Goal: Task Accomplishment & Management: Manage account settings

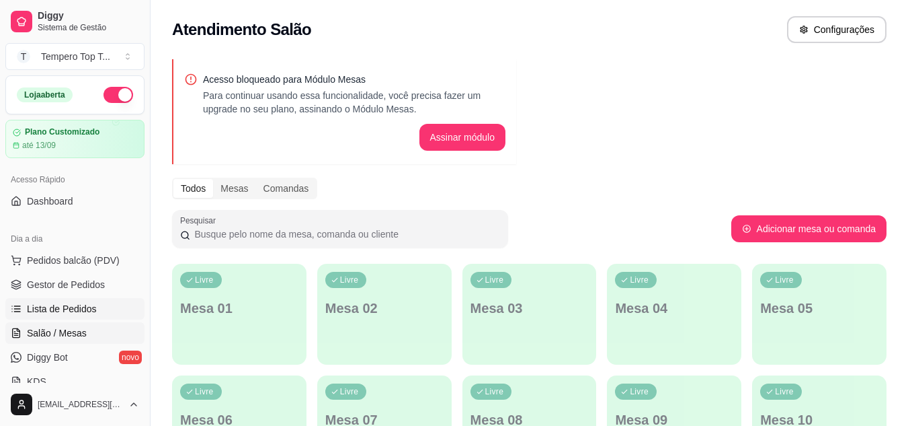
scroll to position [134, 0]
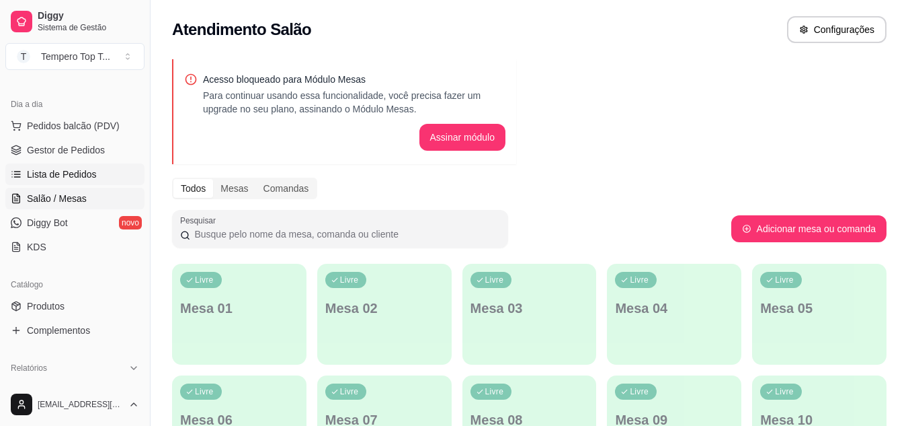
click at [100, 178] on link "Lista de Pedidos" at bounding box center [74, 174] width 139 height 22
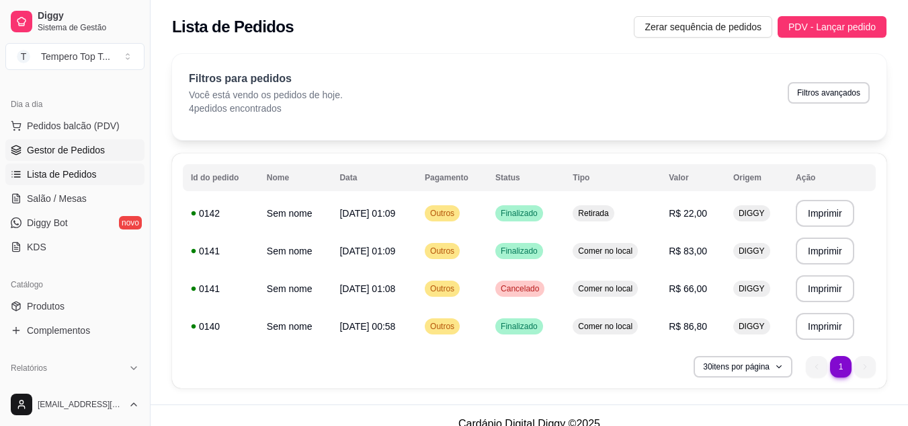
scroll to position [202, 0]
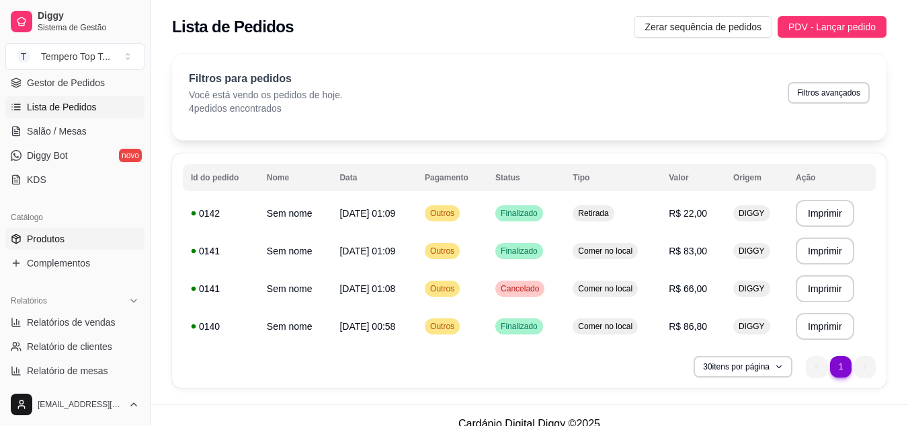
click at [56, 236] on span "Produtos" at bounding box center [46, 238] width 38 height 13
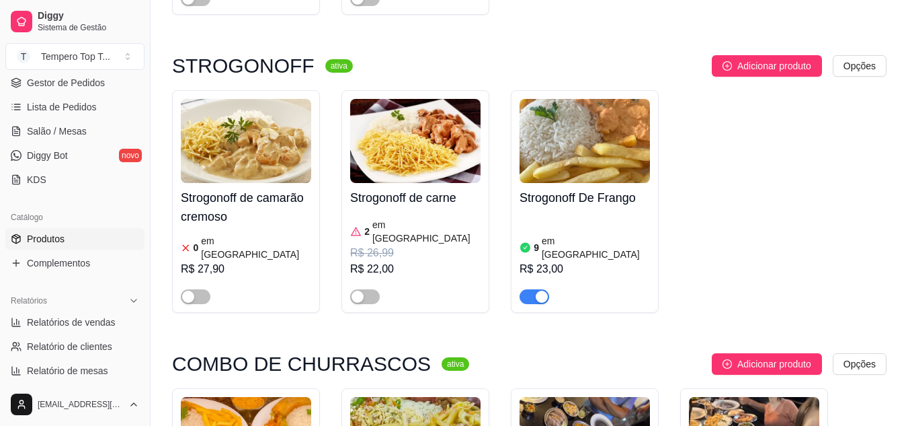
scroll to position [1748, 0]
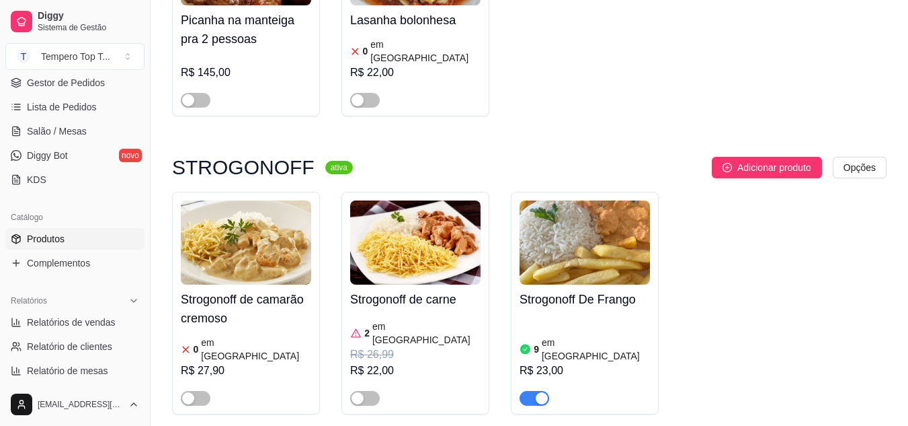
click at [535, 314] on div "9 em estoque R$ 23,00" at bounding box center [585, 359] width 130 height 91
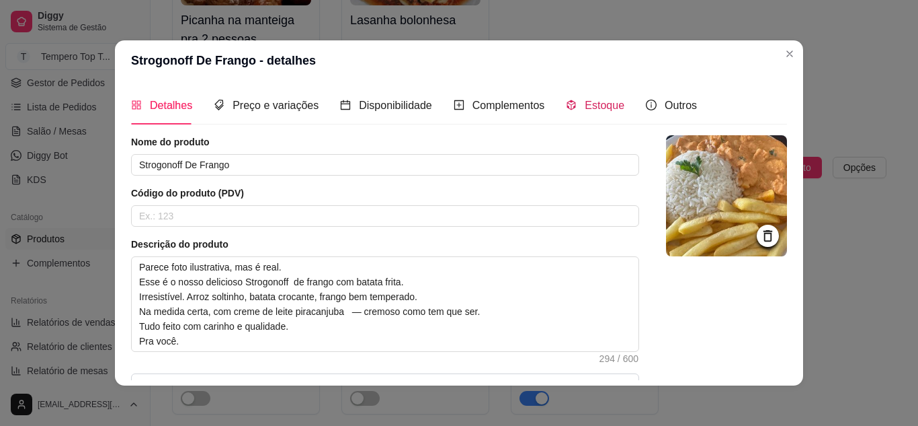
click at [586, 103] on span "Estoque" at bounding box center [605, 105] width 40 height 11
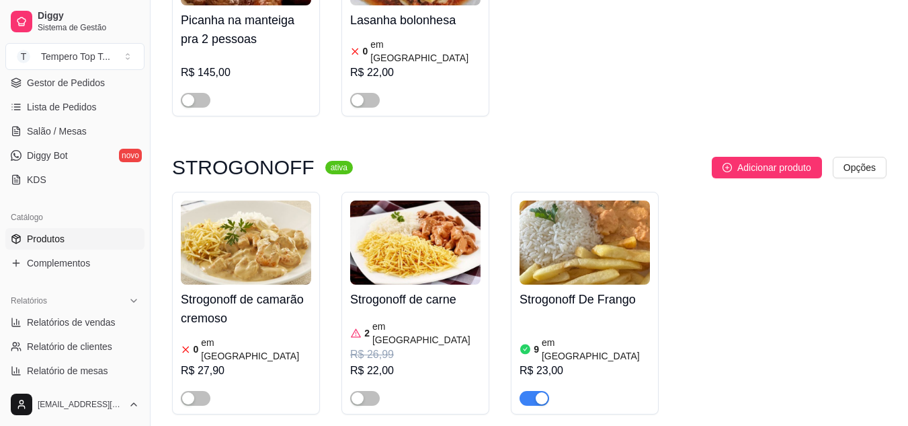
click at [772, 222] on div "Strogonoff de camarão cremoso 0 em estoque R$ 27,90 Strogonoff de carne 2 em es…" at bounding box center [529, 303] width 715 height 223
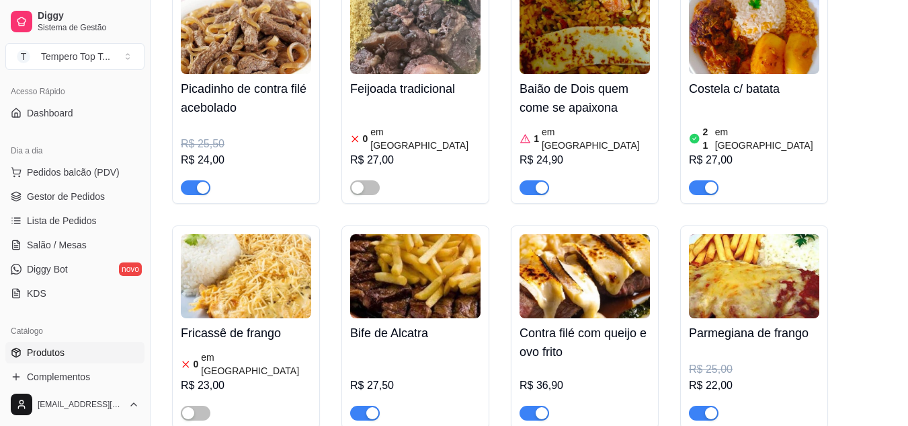
scroll to position [0, 0]
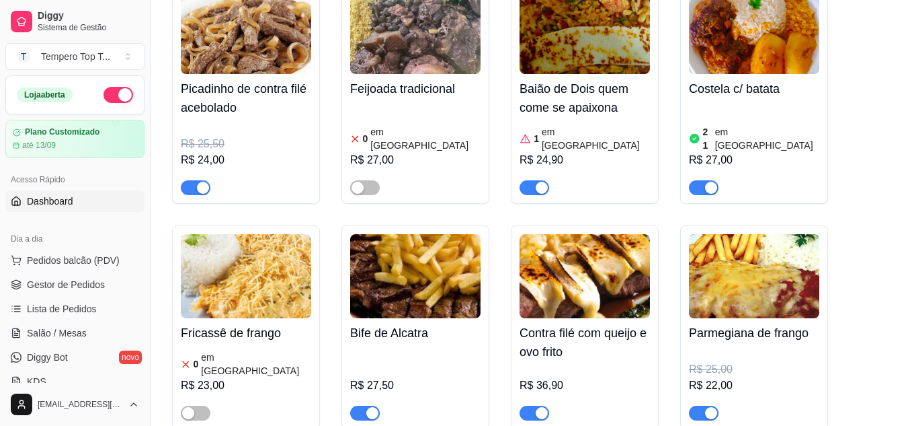
click at [71, 203] on span "Dashboard" at bounding box center [50, 200] width 46 height 13
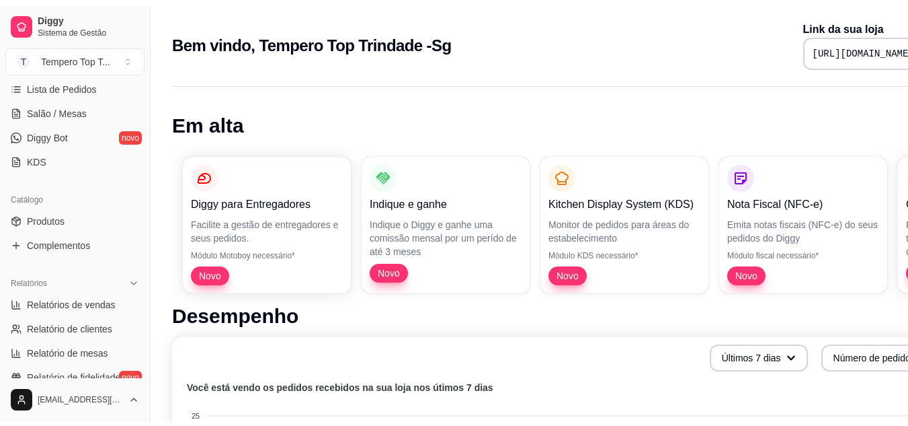
scroll to position [202, 0]
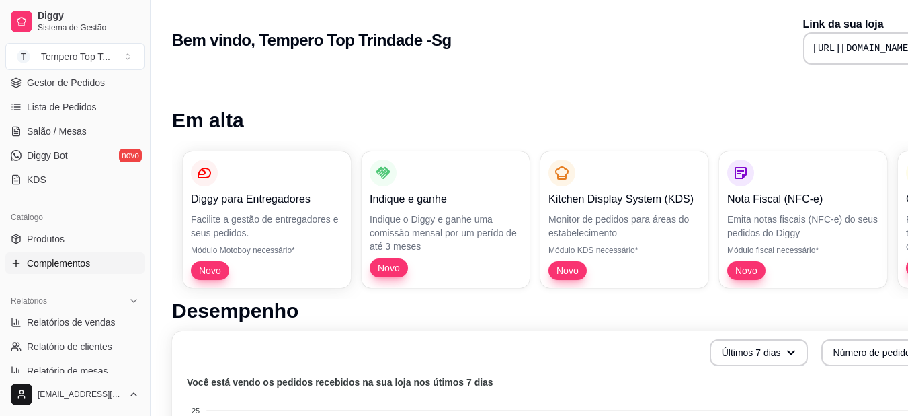
click at [46, 255] on link "Complementos" at bounding box center [74, 263] width 139 height 22
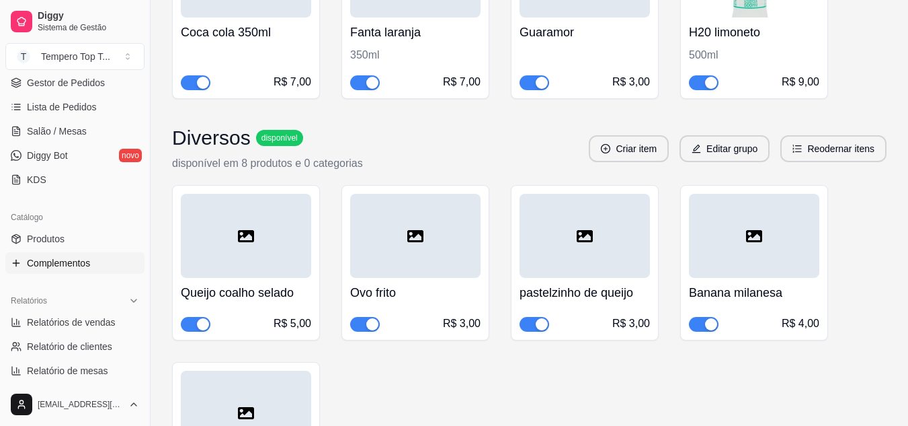
scroll to position [269, 0]
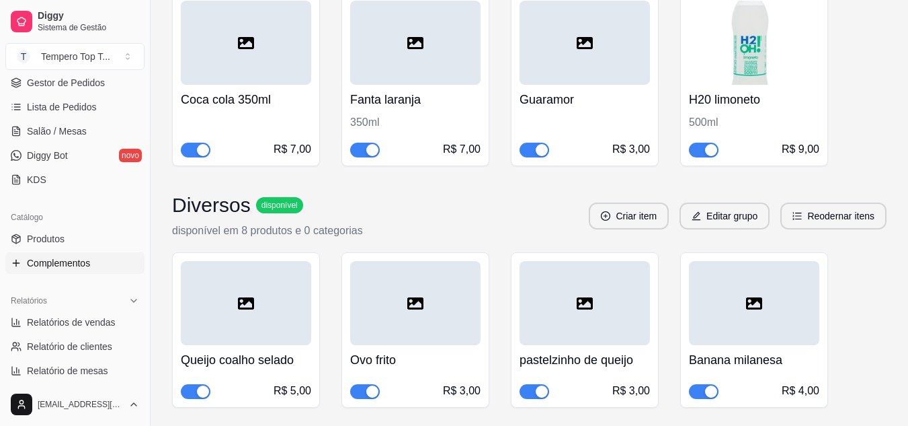
click at [689, 153] on span "button" at bounding box center [704, 150] width 30 height 15
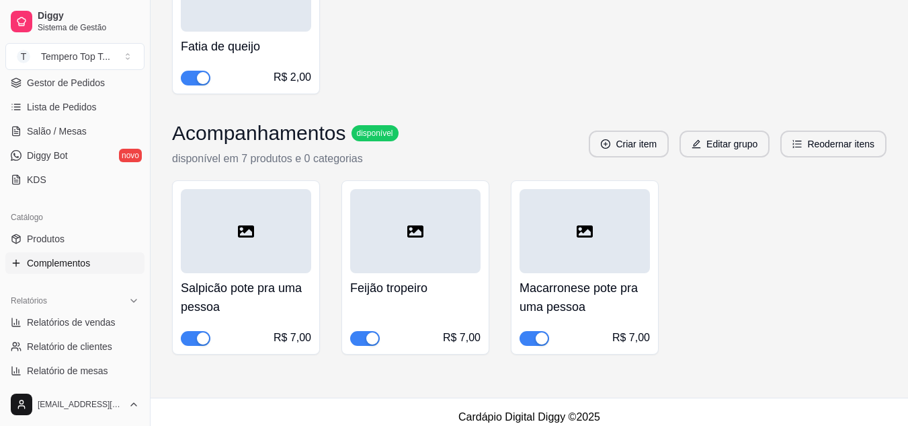
scroll to position [769, 0]
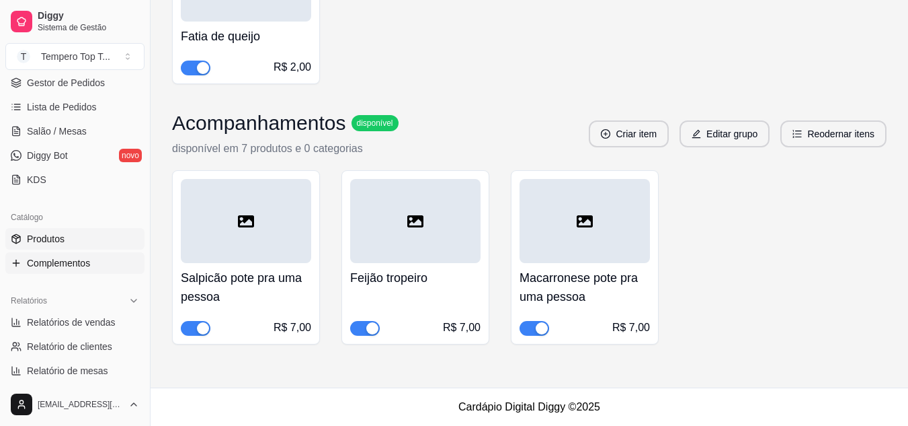
click at [42, 237] on span "Produtos" at bounding box center [46, 238] width 38 height 13
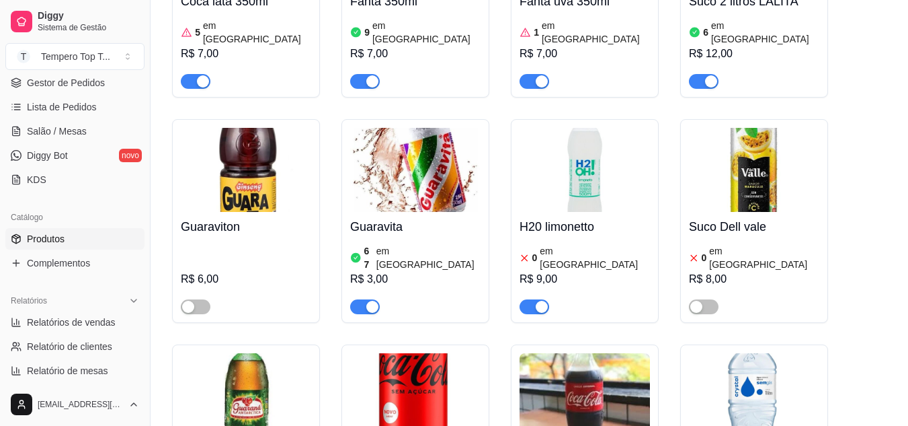
scroll to position [5110, 0]
click at [539, 300] on div "button" at bounding box center [542, 306] width 12 height 12
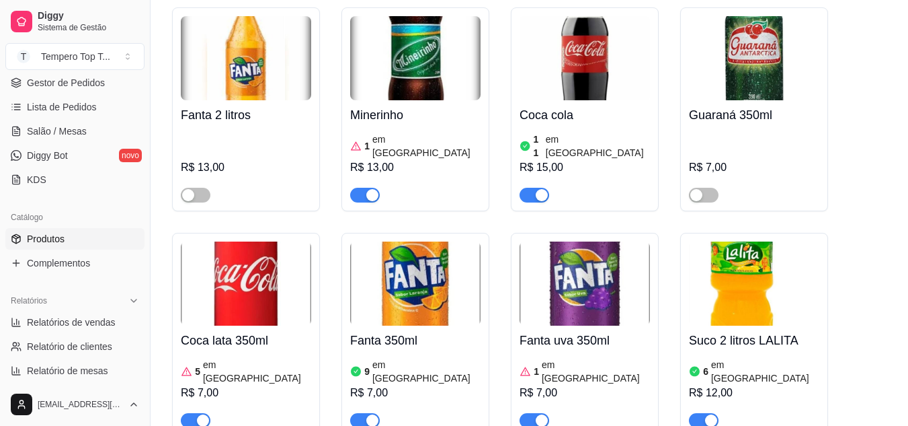
scroll to position [4707, 0]
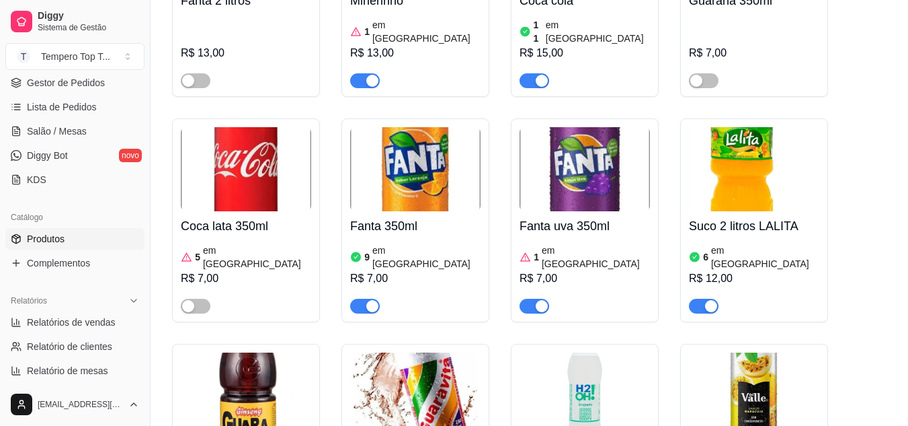
scroll to position [4908, 0]
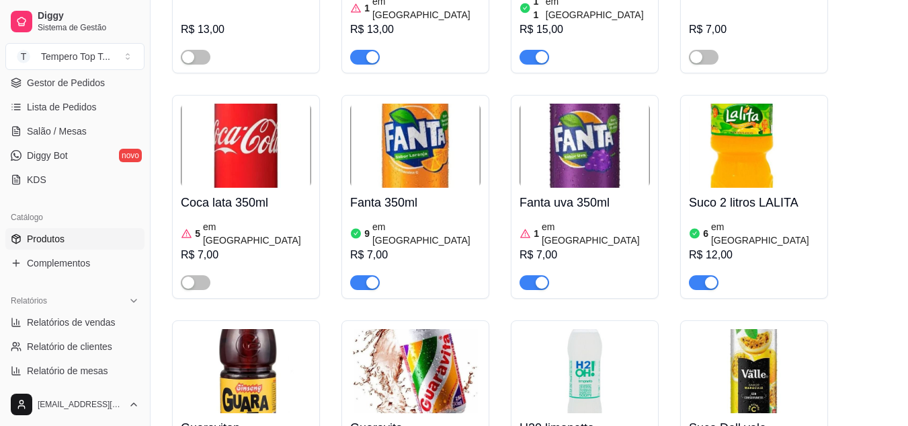
click at [582, 220] on article "em [GEOGRAPHIC_DATA]" at bounding box center [596, 233] width 108 height 27
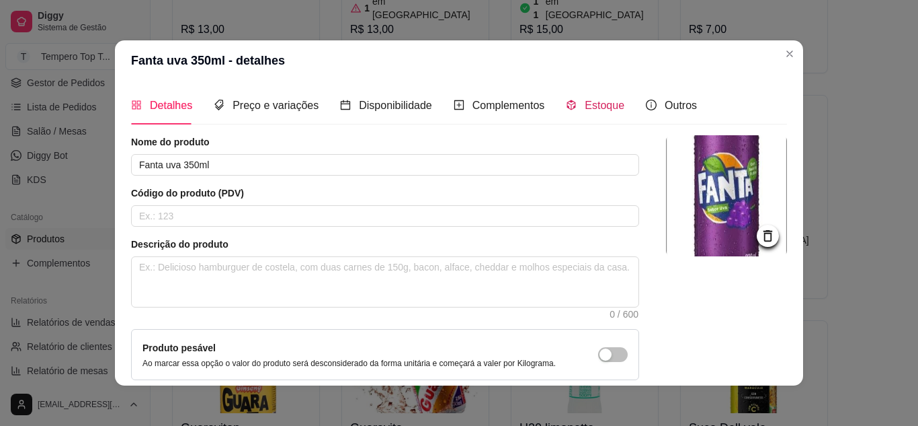
click at [586, 111] on span "Estoque" at bounding box center [605, 105] width 40 height 11
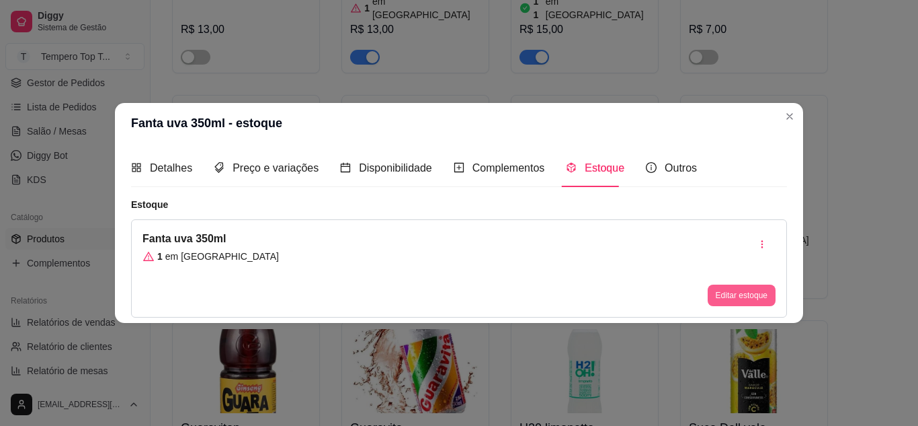
click at [732, 295] on button "Editar estoque" at bounding box center [742, 295] width 68 height 22
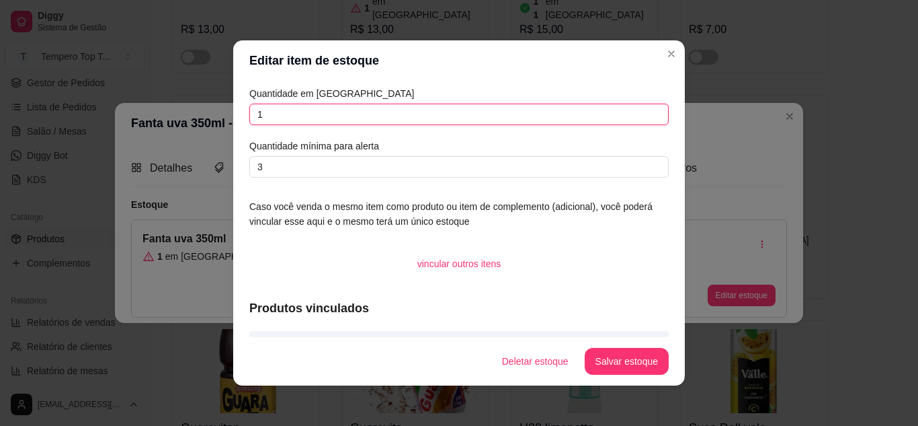
click at [376, 114] on input "1" at bounding box center [459, 115] width 420 height 22
type input "4"
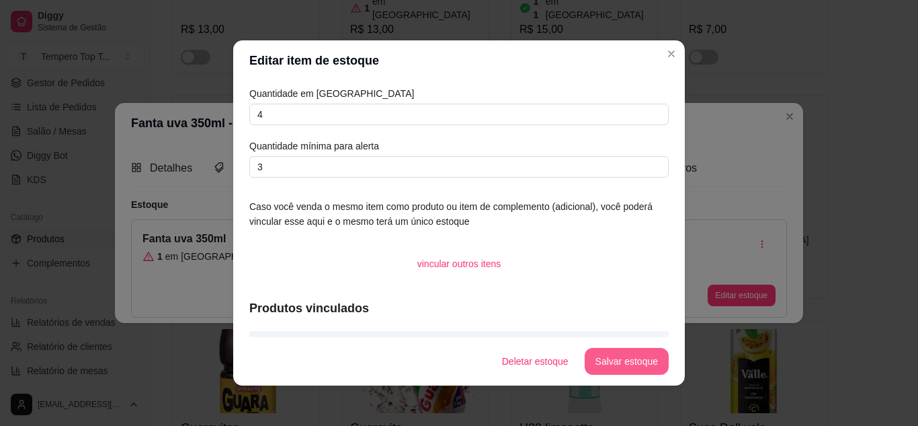
click at [634, 361] on button "Salvar estoque" at bounding box center [627, 361] width 84 height 27
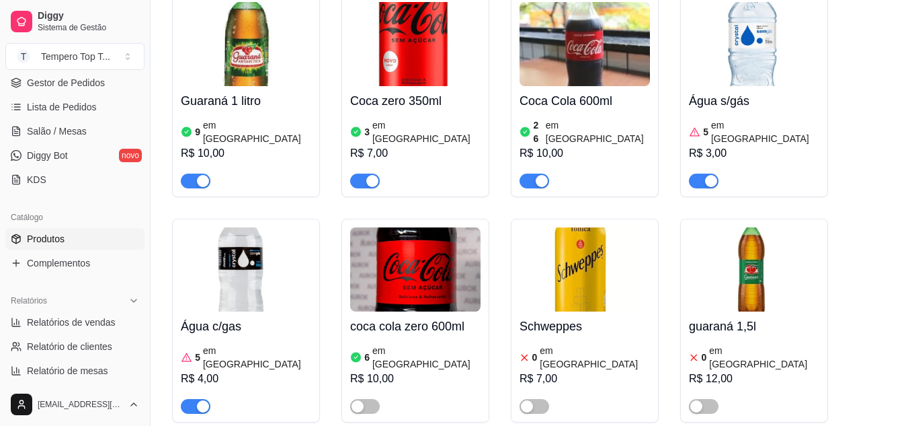
scroll to position [5581, 0]
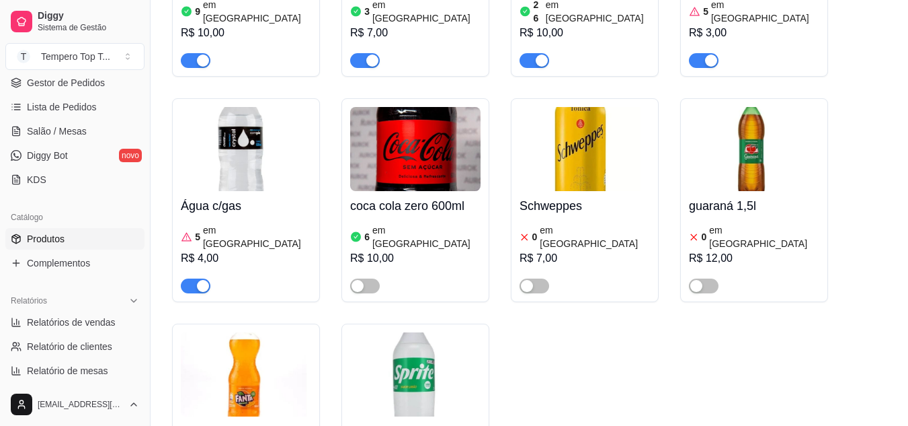
click at [426, 422] on h4 "sprite" at bounding box center [415, 431] width 130 height 19
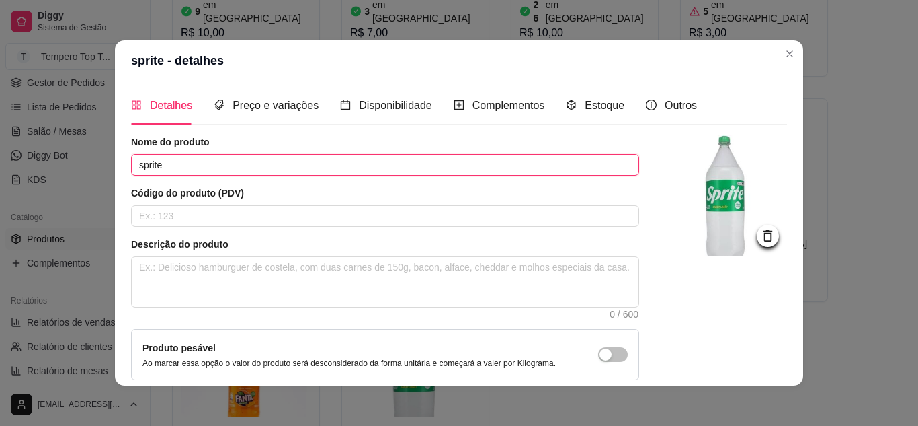
click at [256, 157] on input "sprite" at bounding box center [385, 165] width 508 height 22
click at [139, 169] on input "sprite 2L" at bounding box center [385, 165] width 508 height 22
type input "Sprite 2L"
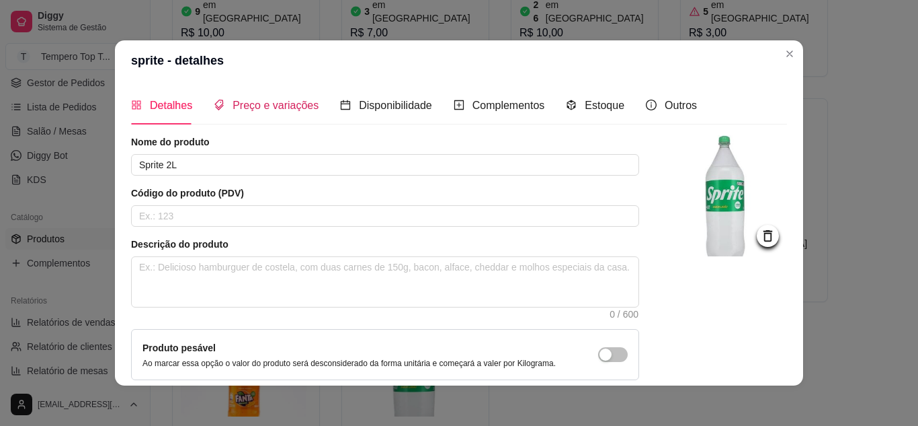
click at [239, 105] on span "Preço e variações" at bounding box center [276, 105] width 86 height 11
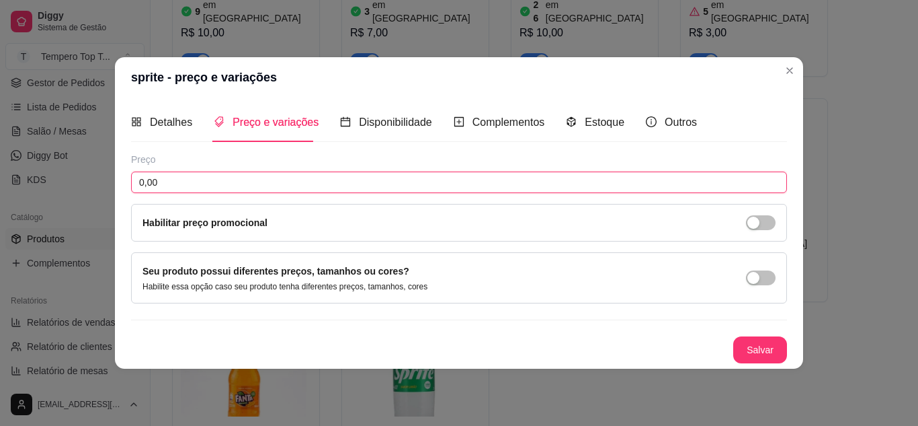
click at [242, 190] on input "0,00" at bounding box center [459, 182] width 656 height 22
type input "12,00"
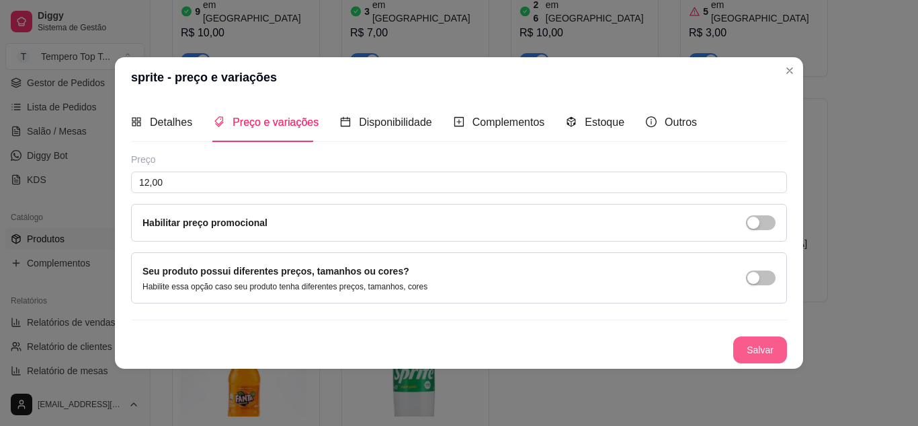
click at [760, 350] on button "Salvar" at bounding box center [761, 349] width 54 height 27
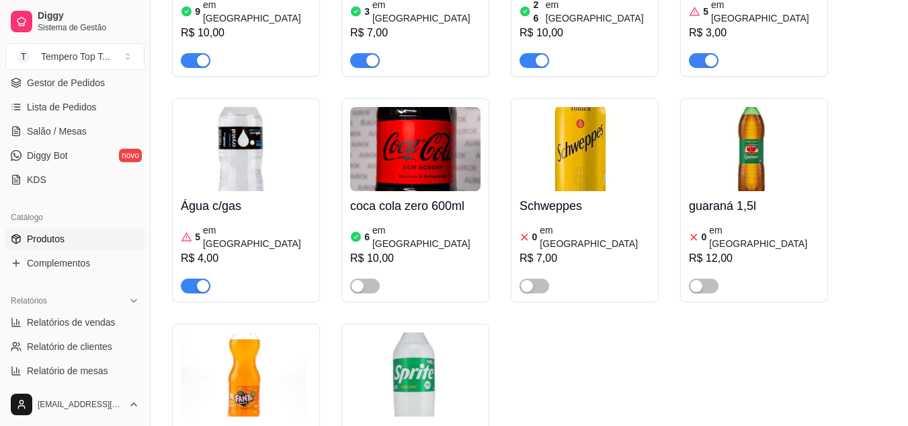
click at [445, 332] on img at bounding box center [415, 374] width 130 height 84
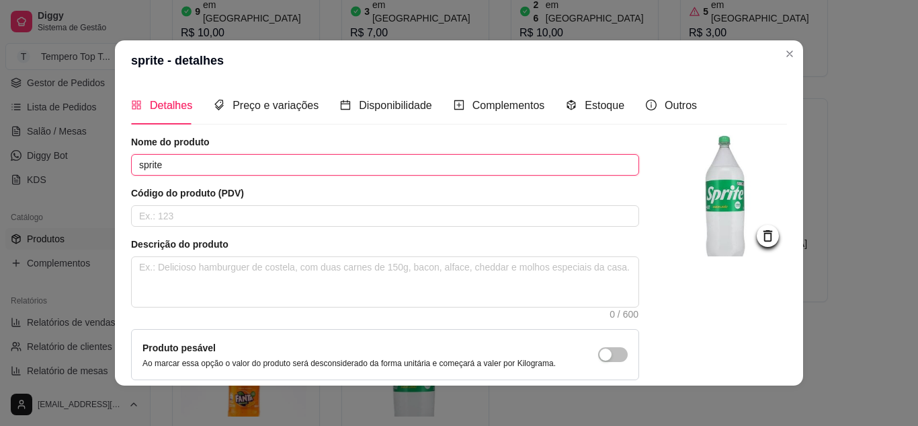
click at [137, 166] on input "sprite" at bounding box center [385, 165] width 508 height 22
click at [244, 171] on input "Sprite" at bounding box center [385, 165] width 508 height 22
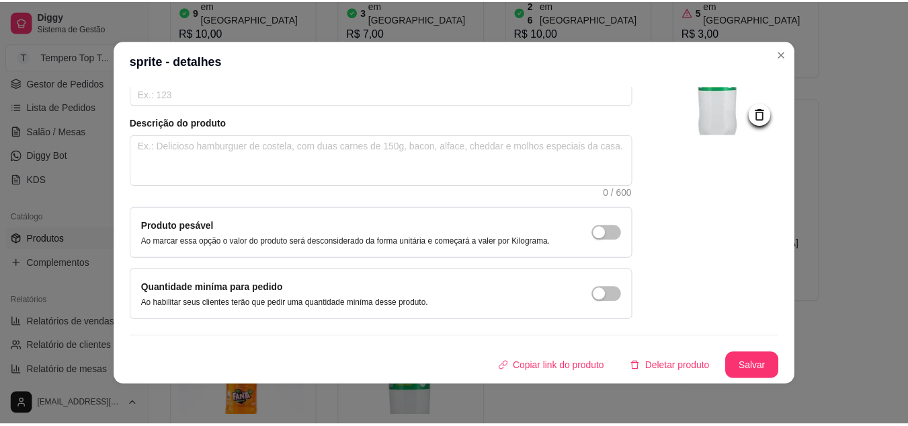
scroll to position [3, 0]
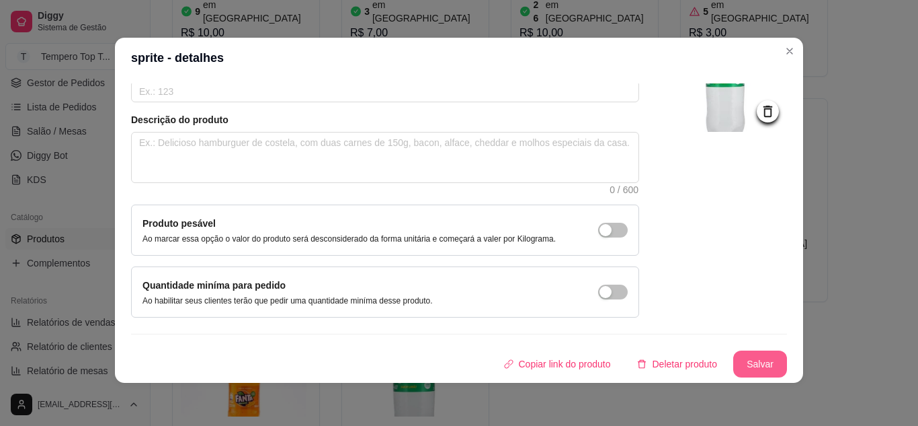
type input "Sprite 2L"
click at [740, 361] on button "Salvar" at bounding box center [761, 363] width 54 height 27
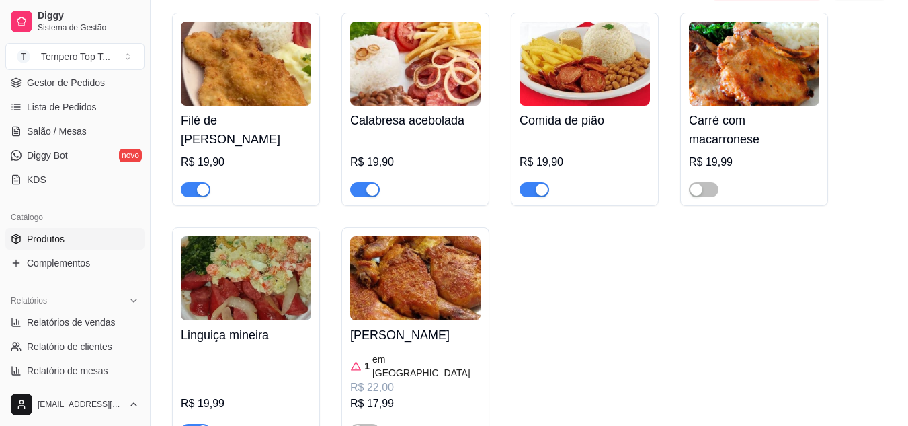
scroll to position [538, 0]
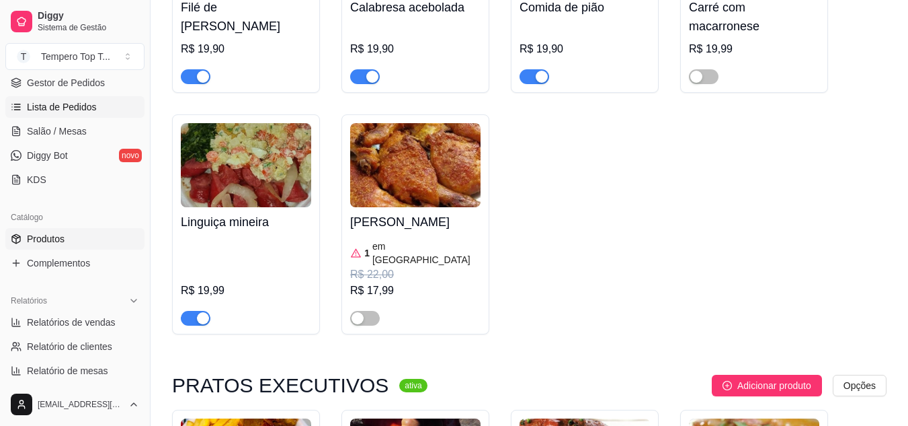
click at [79, 106] on span "Lista de Pedidos" at bounding box center [62, 106] width 70 height 13
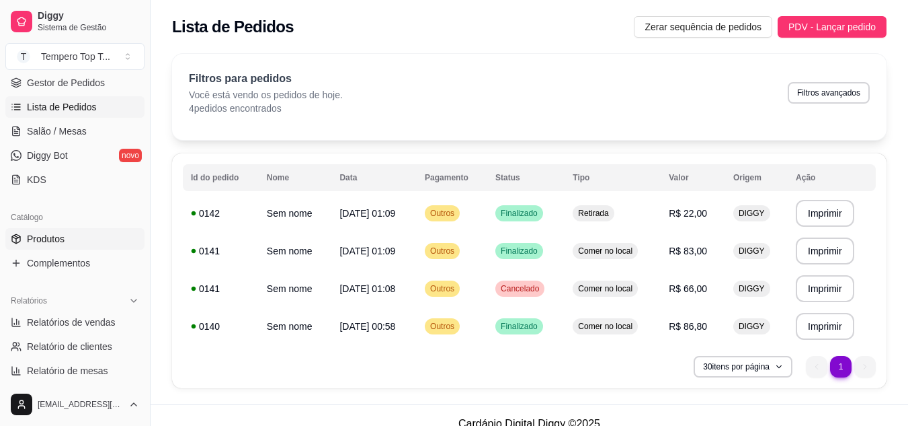
click at [69, 229] on link "Produtos" at bounding box center [74, 239] width 139 height 22
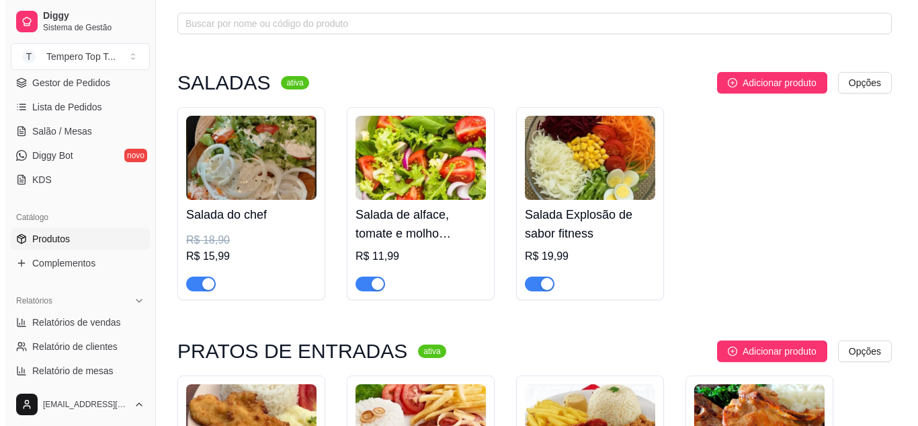
scroll to position [134, 0]
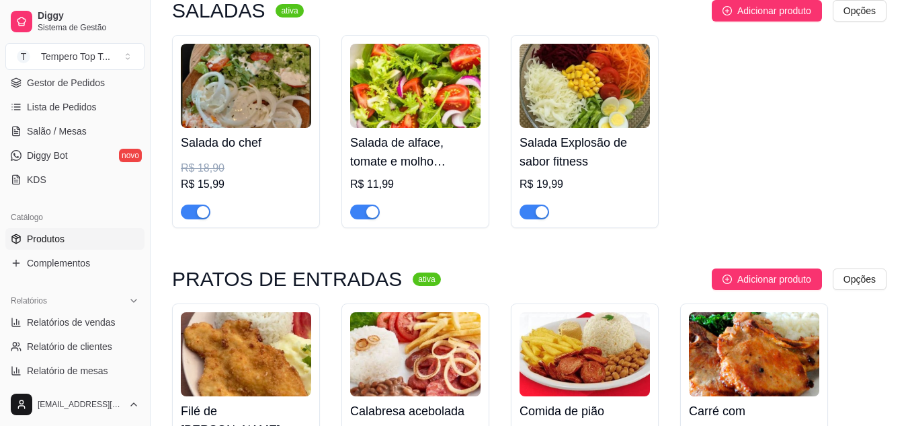
click at [527, 211] on span "button" at bounding box center [535, 211] width 30 height 15
click at [388, 125] on img at bounding box center [415, 86] width 130 height 84
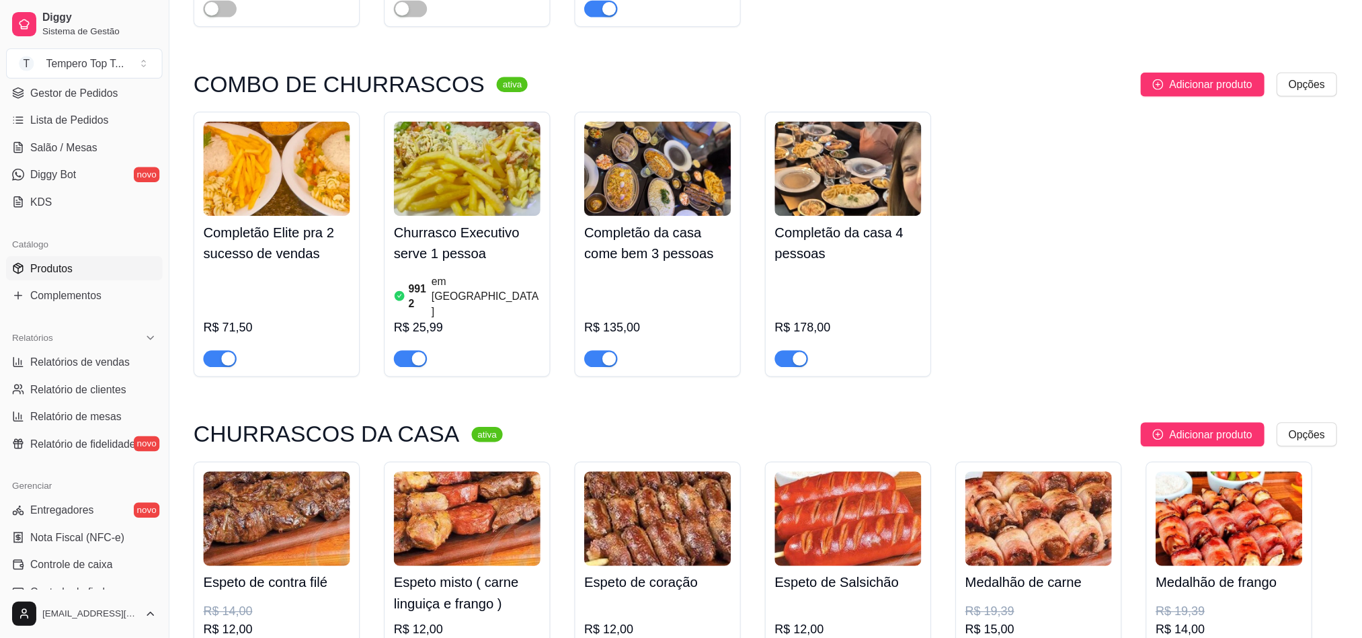
scroll to position [202, 0]
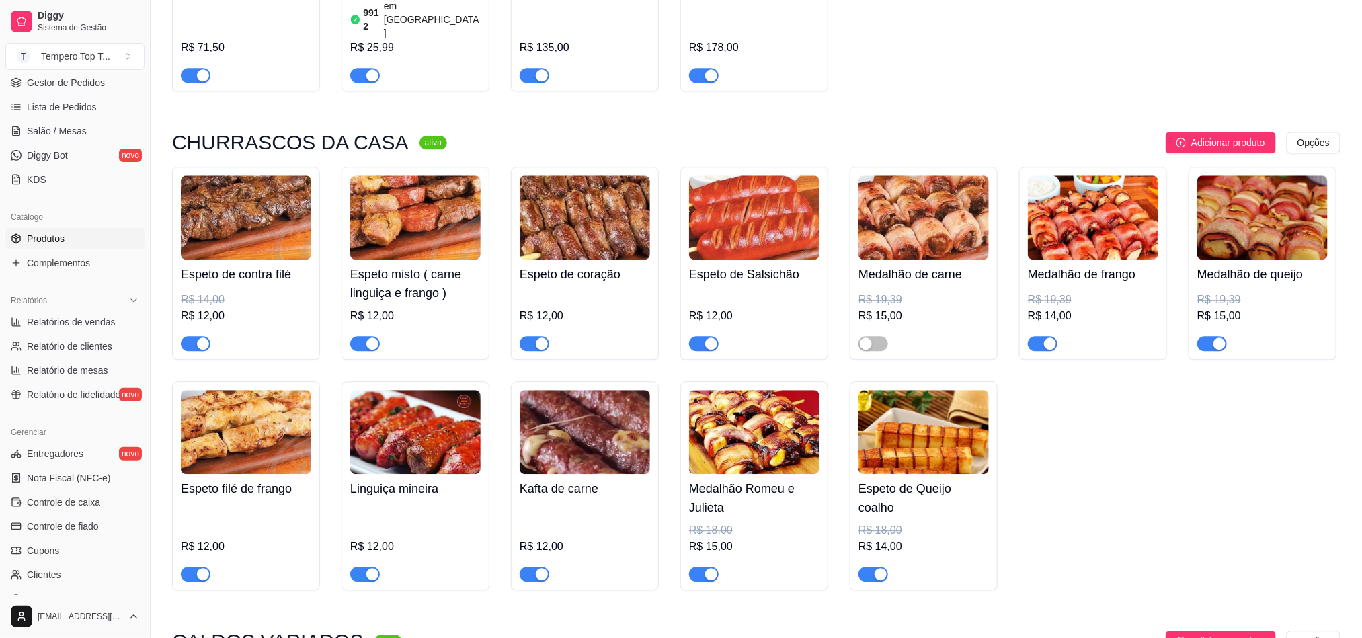
drag, startPoint x: 1147, startPoint y: 4, endPoint x: 923, endPoint y: 327, distance: 393.2
click at [908, 390] on img at bounding box center [924, 432] width 130 height 84
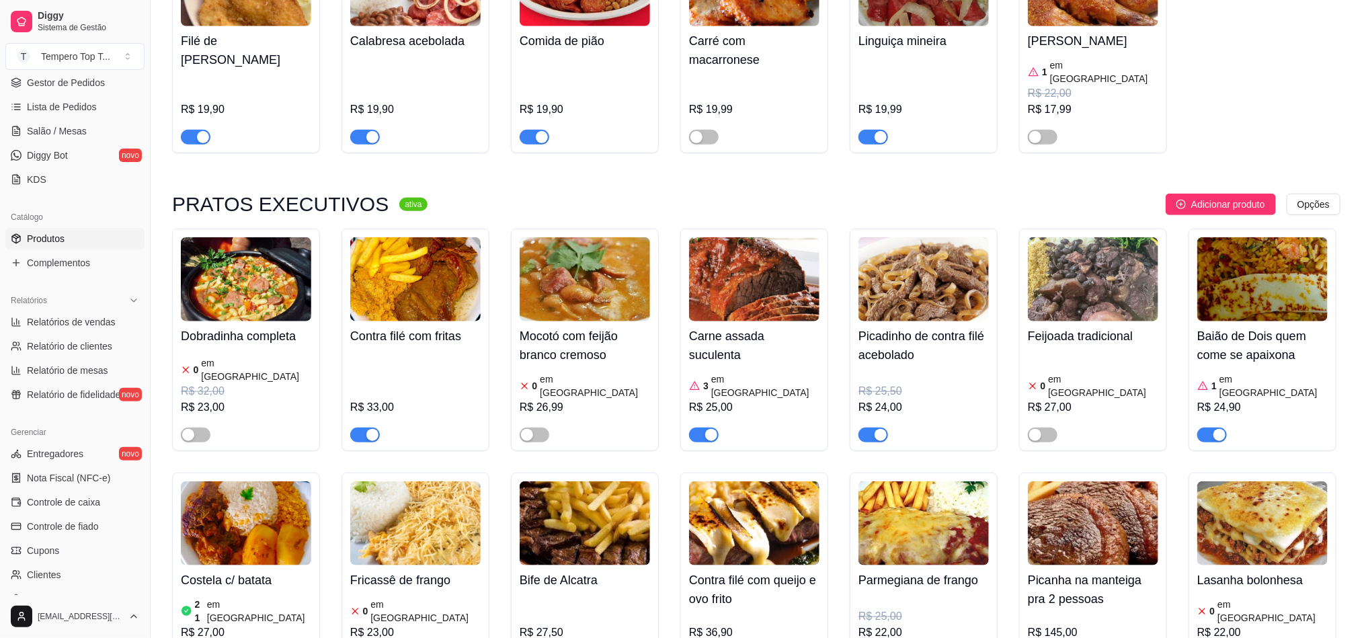
scroll to position [706, 0]
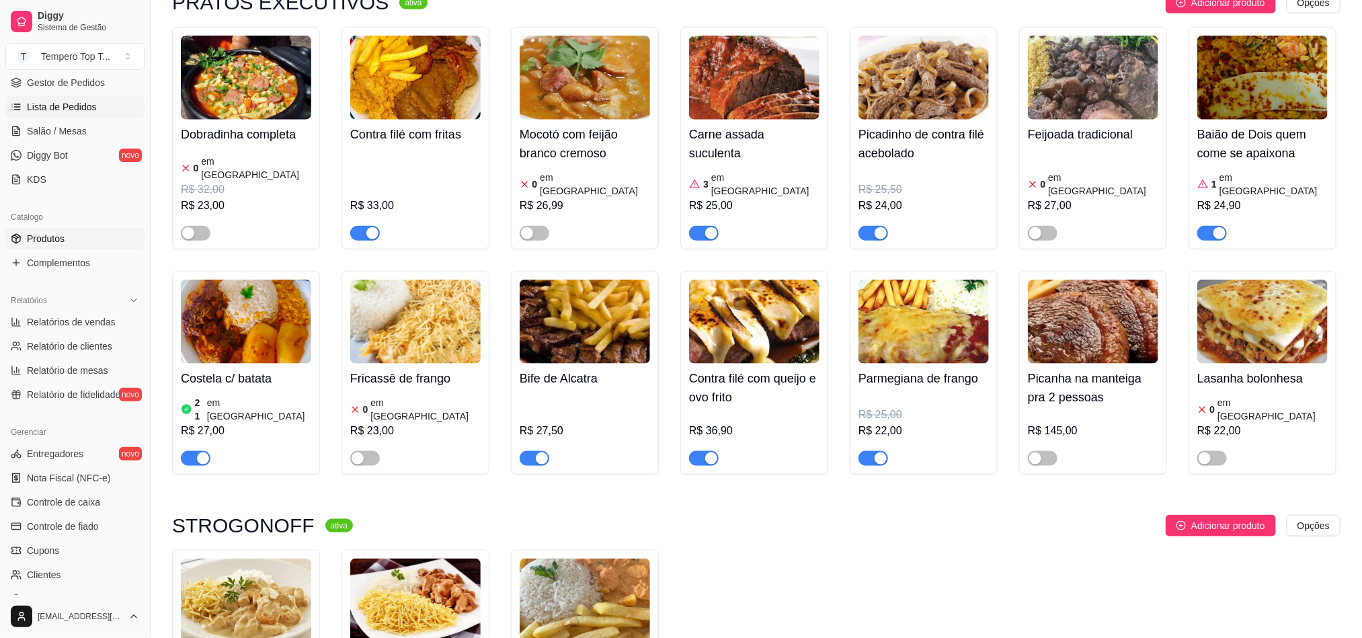
click at [69, 99] on link "Lista de Pedidos" at bounding box center [74, 107] width 139 height 22
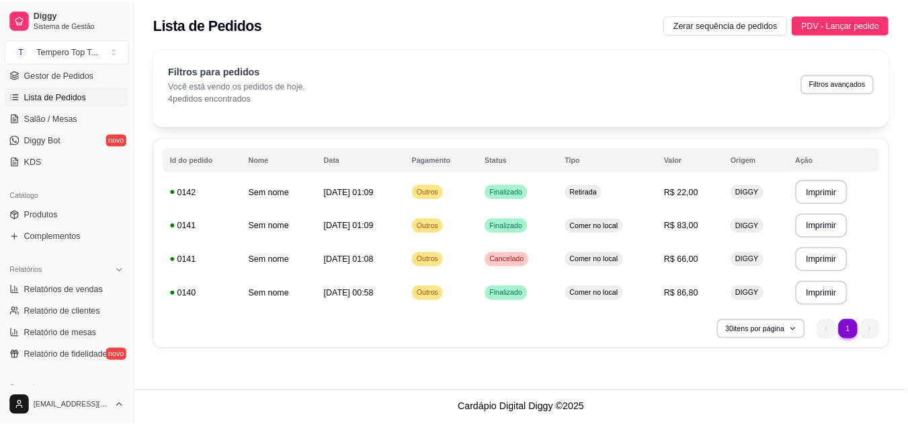
scroll to position [202, 0]
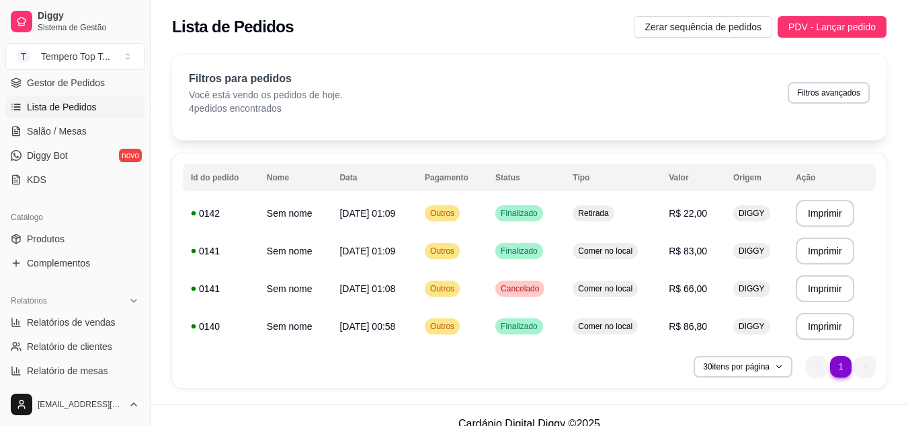
drag, startPoint x: 1332, startPoint y: 1, endPoint x: 329, endPoint y: 370, distance: 1068.6
click at [503, 359] on div "30 itens por página 1 1" at bounding box center [529, 367] width 693 height 22
click at [55, 245] on link "Produtos" at bounding box center [74, 239] width 139 height 22
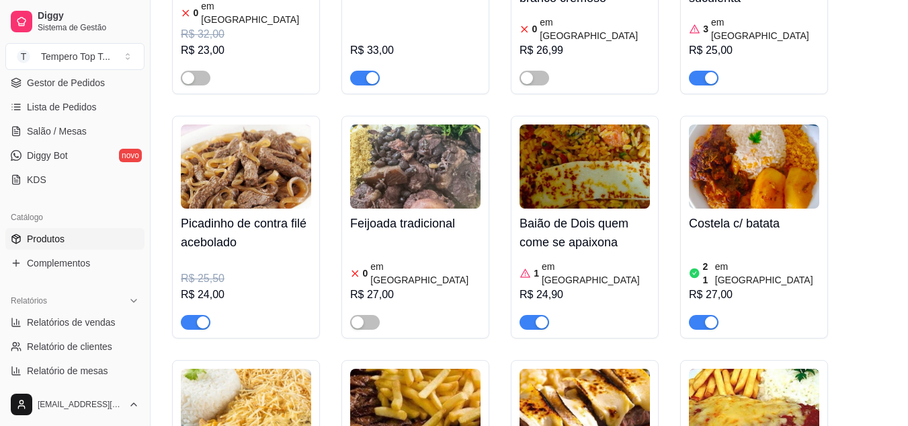
scroll to position [1143, 0]
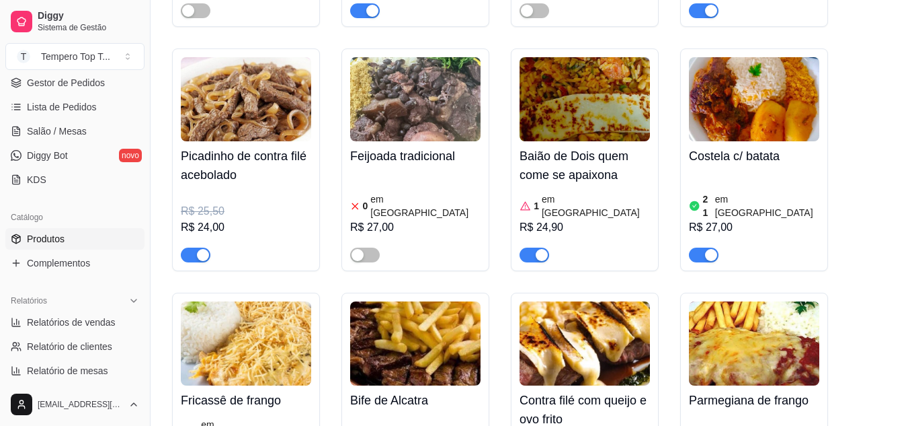
click at [545, 249] on div "button" at bounding box center [542, 255] width 12 height 12
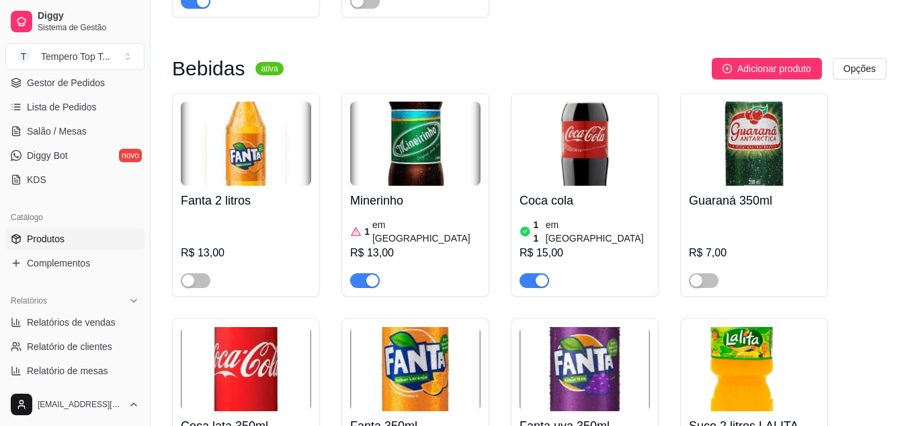
scroll to position [4640, 0]
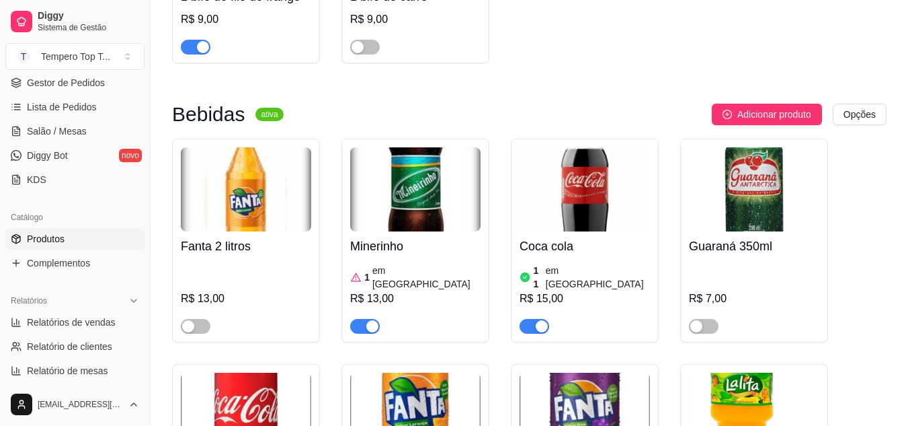
click at [586, 290] on div "R$ 15,00" at bounding box center [585, 298] width 130 height 16
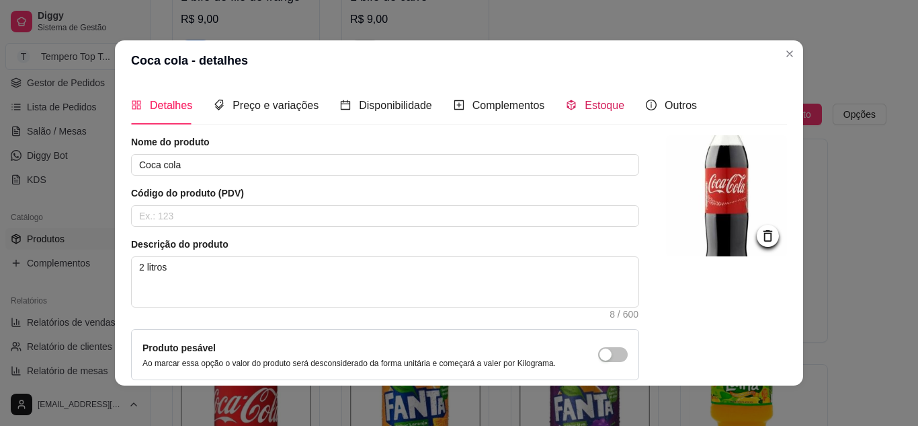
click at [586, 100] on span "Estoque" at bounding box center [605, 105] width 40 height 11
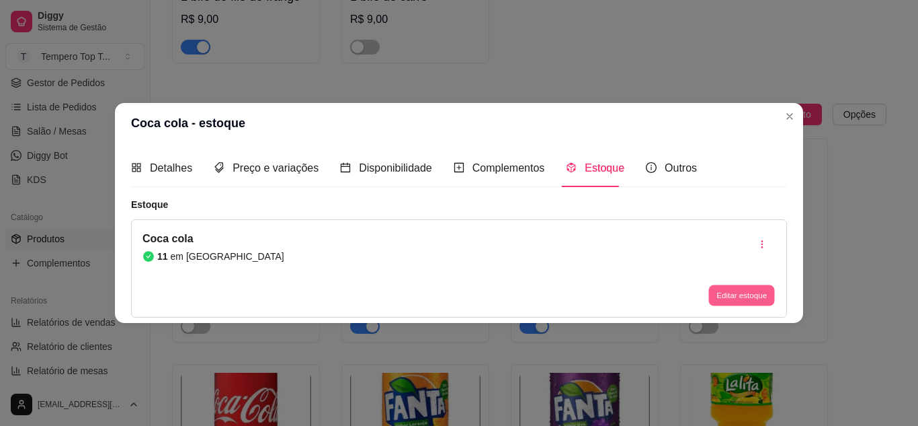
click at [744, 290] on button "Editar estoque" at bounding box center [742, 295] width 66 height 21
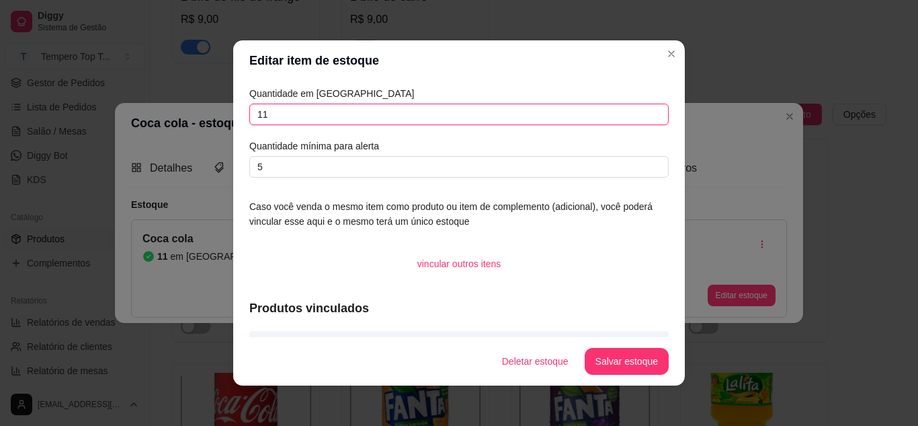
click at [278, 122] on input "11" at bounding box center [459, 115] width 420 height 22
type input "12"
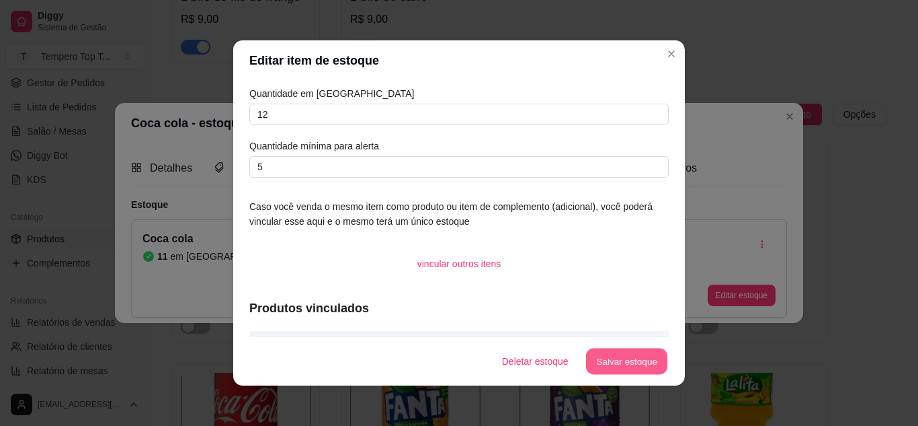
click at [596, 357] on button "Salvar estoque" at bounding box center [627, 361] width 82 height 26
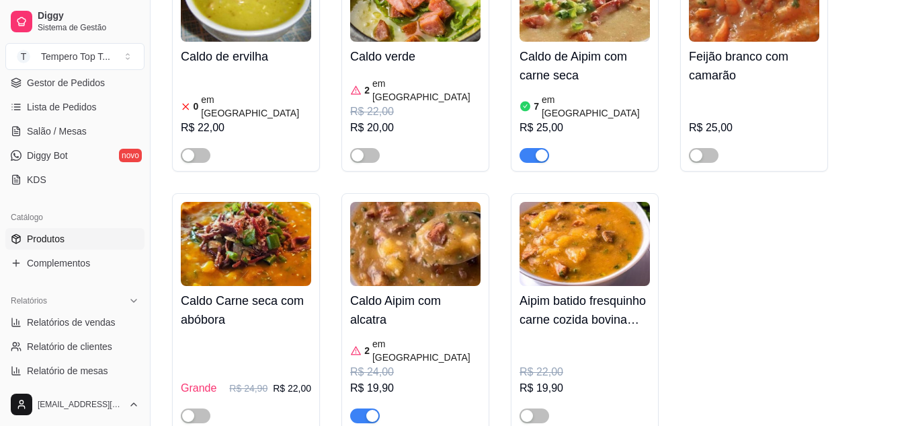
scroll to position [3335, 0]
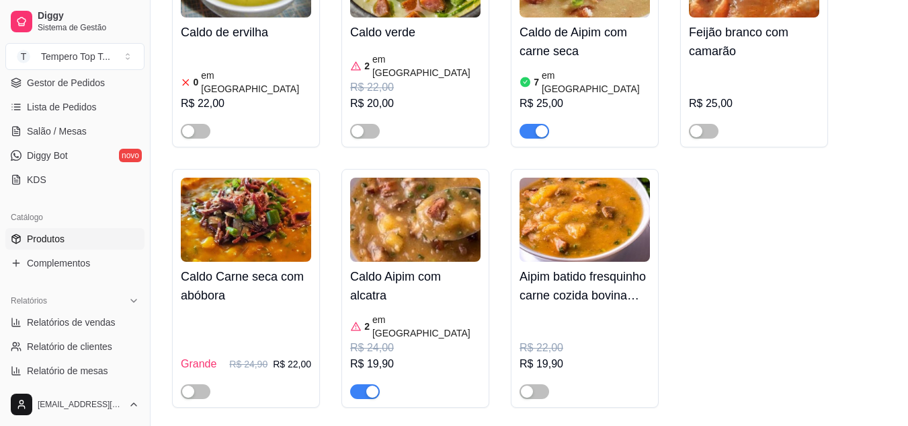
click at [377, 385] on div "button" at bounding box center [372, 391] width 12 height 12
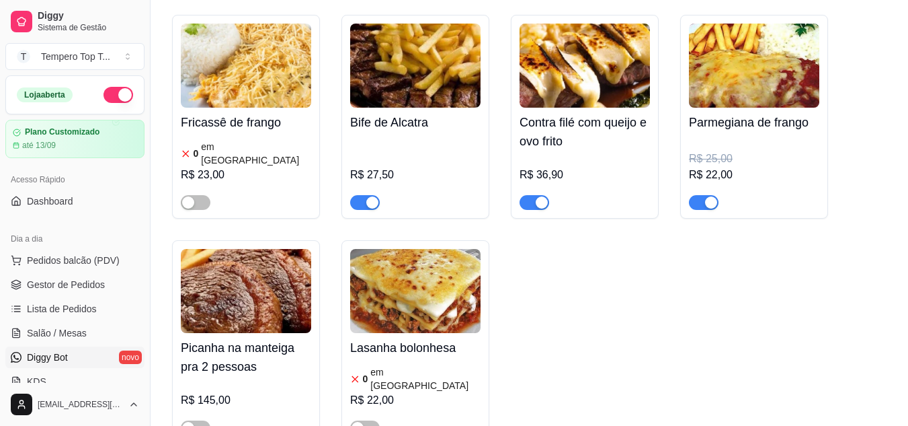
scroll to position [1085, 0]
